Goal: Task Accomplishment & Management: Manage account settings

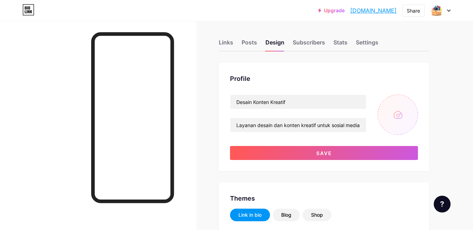
scroll to position [2, 0]
type input "C:\fakepath\desain box.jpg"
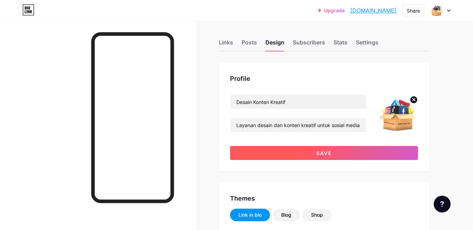
click at [331, 156] on button "Save" at bounding box center [324, 153] width 188 height 14
type input "#ffffff"
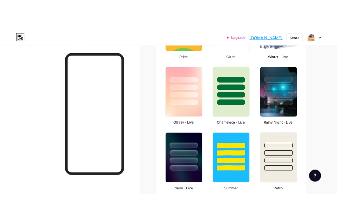
scroll to position [0, 0]
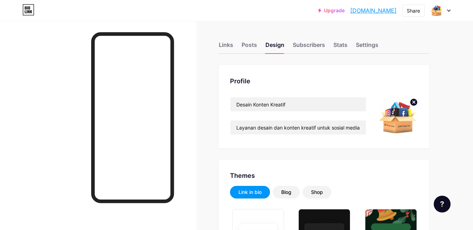
click at [28, 9] on icon at bounding box center [28, 9] width 12 height 11
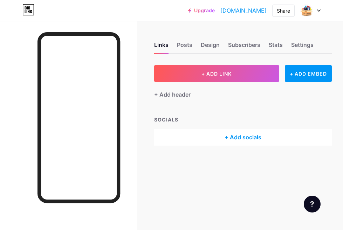
click at [251, 82] on div "+ Add header" at bounding box center [243, 90] width 178 height 17
click at [319, 10] on icon at bounding box center [319, 10] width 4 height 2
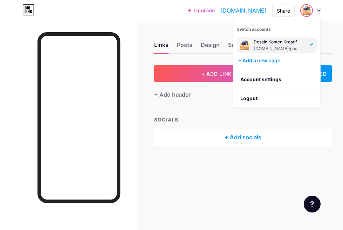
click at [71, 34] on div at bounding box center [79, 117] width 83 height 171
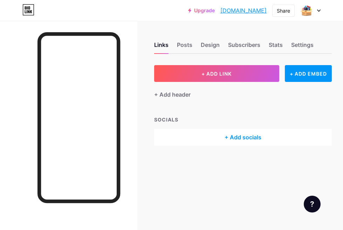
click at [212, 99] on div "+ ADD LINK + ADD EMBED + Add header SOCIALS + Add socials" at bounding box center [243, 105] width 178 height 81
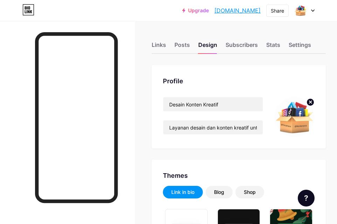
type input "#ffffff"
type input "#000000"
click at [163, 48] on div "Links" at bounding box center [159, 47] width 14 height 13
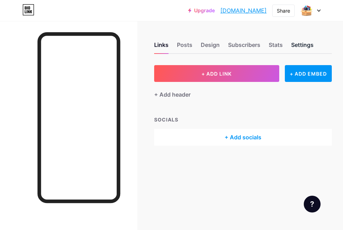
click at [303, 43] on div "Settings" at bounding box center [302, 47] width 22 height 13
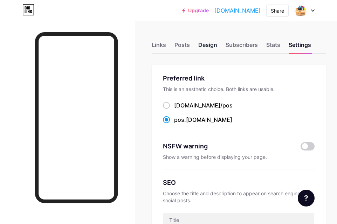
click at [210, 45] on div "Design" at bounding box center [208, 47] width 19 height 13
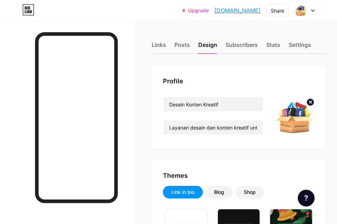
click at [315, 102] on circle at bounding box center [311, 103] width 8 height 8
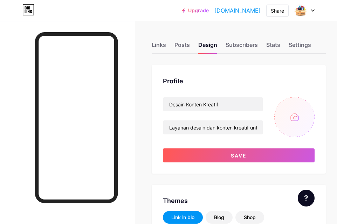
type input "#ffffff"
type input "#000000"
click at [304, 119] on input "file" at bounding box center [295, 117] width 40 height 40
type input "C:\fakepath\desain ikon.jpg"
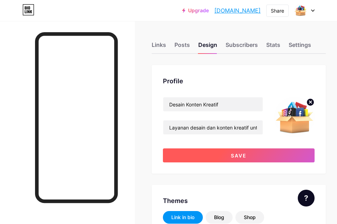
click at [273, 152] on button "Save" at bounding box center [239, 156] width 152 height 14
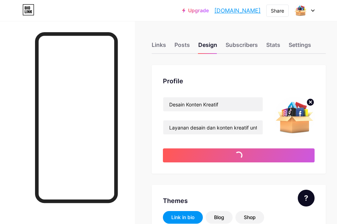
type input "#ffffff"
